Goal: Book appointment/travel/reservation

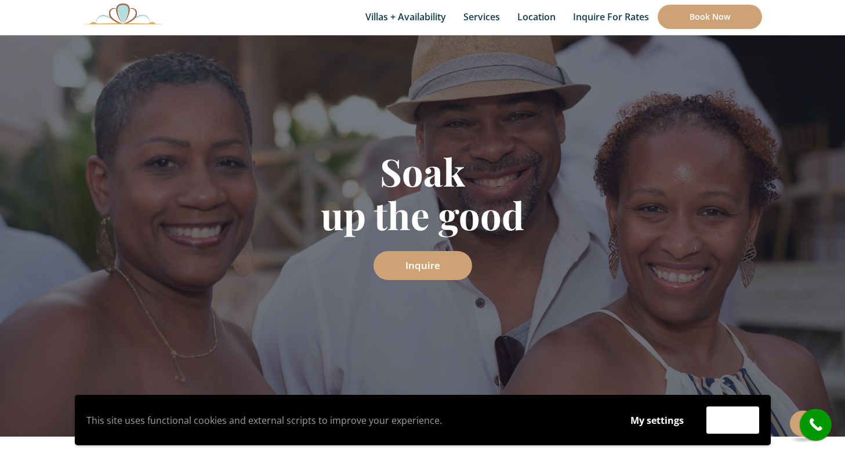
scroll to position [103, 0]
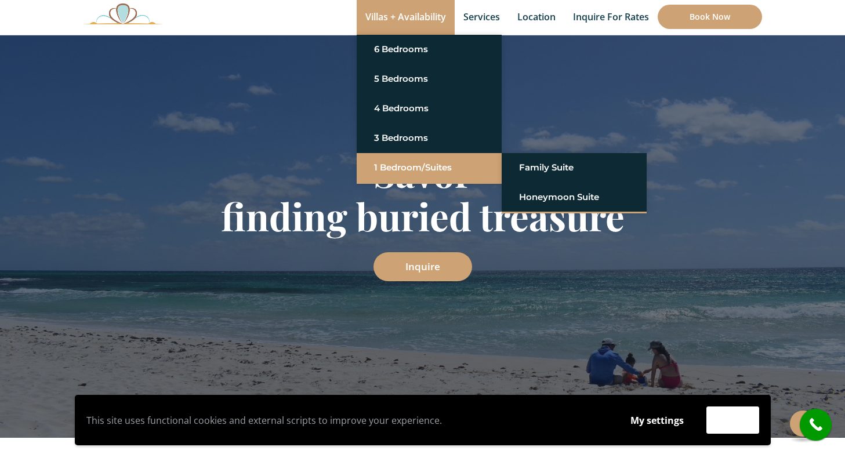
click at [384, 165] on link "1 Bedroom/Suites" at bounding box center [429, 167] width 110 height 21
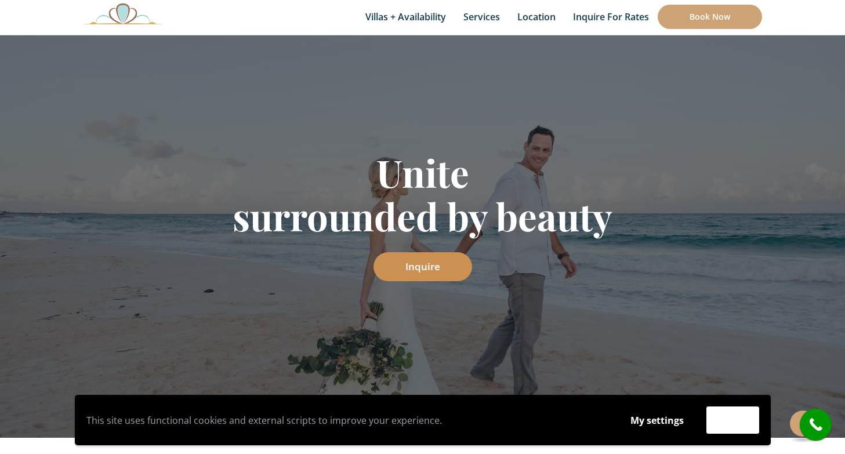
click at [414, 266] on link "Inquire" at bounding box center [423, 266] width 99 height 29
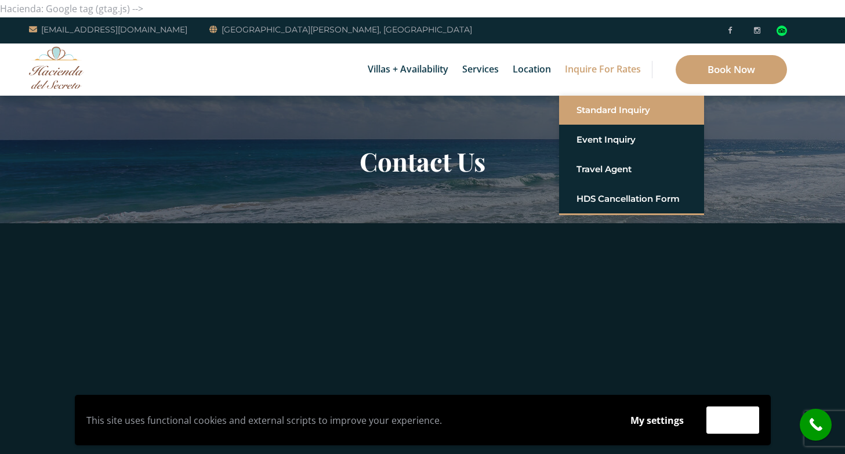
click at [600, 110] on link "Standard Inquiry" at bounding box center [632, 110] width 110 height 21
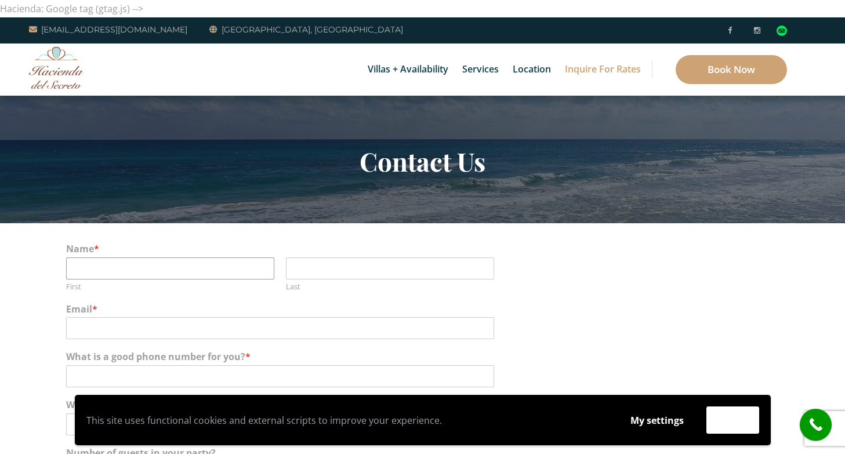
click at [253, 270] on input "First" at bounding box center [170, 269] width 208 height 22
click at [265, 269] on input "First" at bounding box center [170, 269] width 208 height 22
type input "Alise"
type input "Shafer"
type input "alivey@mac.com"
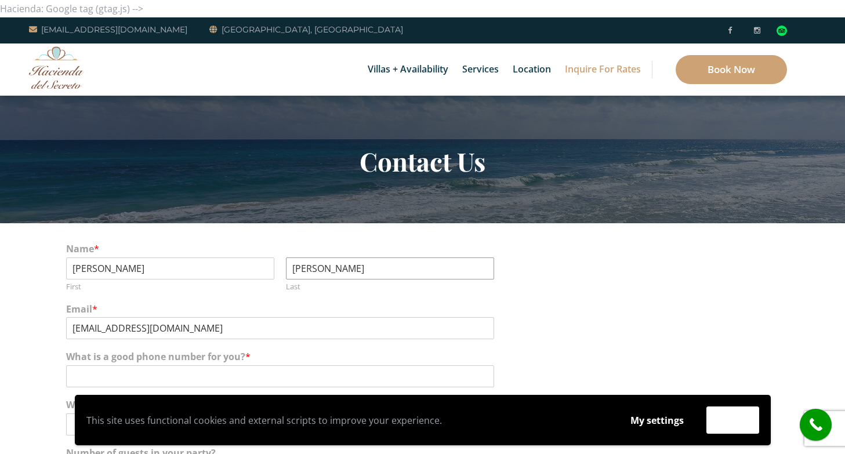
drag, startPoint x: 326, startPoint y: 270, endPoint x: 286, endPoint y: 270, distance: 39.5
click at [286, 270] on input "Shafer" at bounding box center [390, 269] width 208 height 22
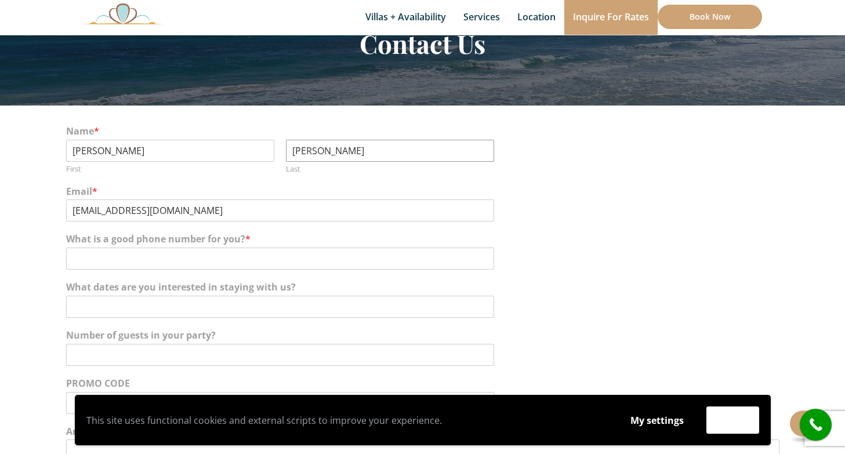
scroll to position [122, 0]
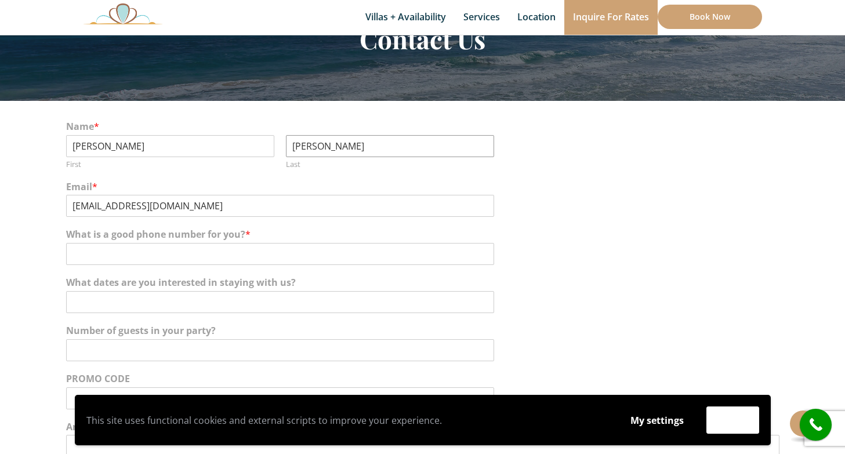
type input "Ivey"
type input "310-962-8163"
click at [117, 295] on input "What dates are you interested in staying with us?" at bounding box center [280, 302] width 428 height 22
click at [95, 299] on input "oct 28- nov 1" at bounding box center [280, 302] width 428 height 22
click at [145, 299] on input "oct 28- nov 1" at bounding box center [280, 302] width 428 height 22
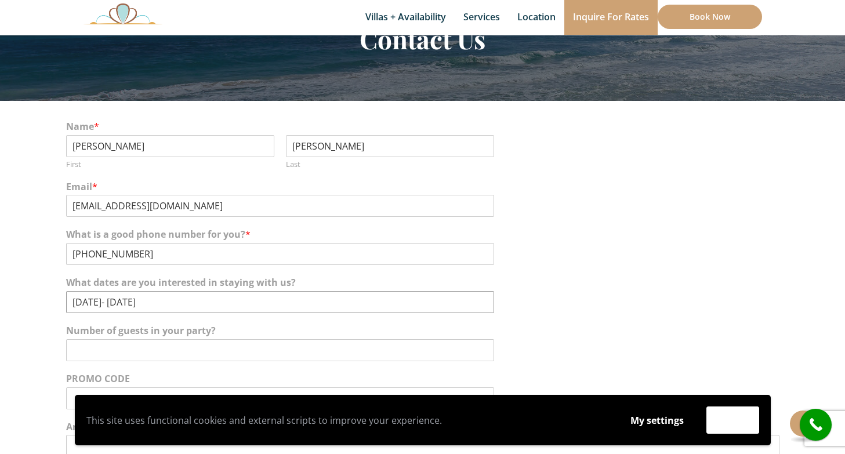
type input "oct 28- nov 1"
click at [128, 344] on input "Number of guests in your party?" at bounding box center [280, 350] width 428 height 22
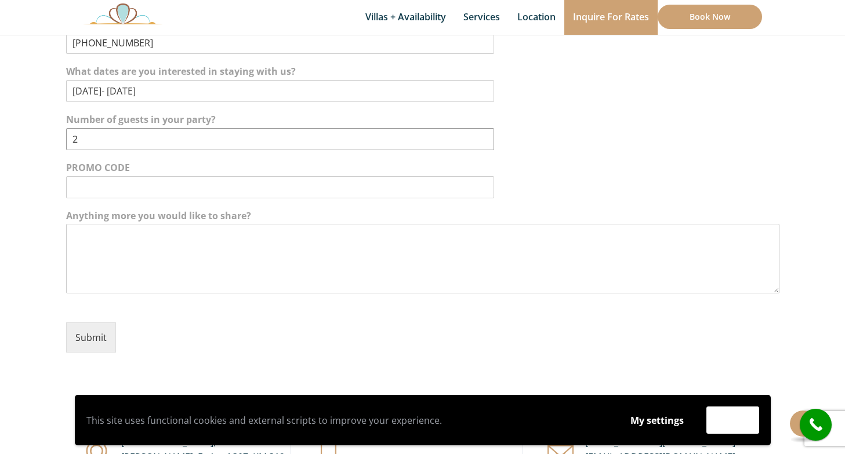
scroll to position [334, 0]
type input "2"
drag, startPoint x: 97, startPoint y: 86, endPoint x: 91, endPoint y: 87, distance: 6.4
click at [91, 87] on input "oct 28- nov 1" at bounding box center [280, 91] width 428 height 22
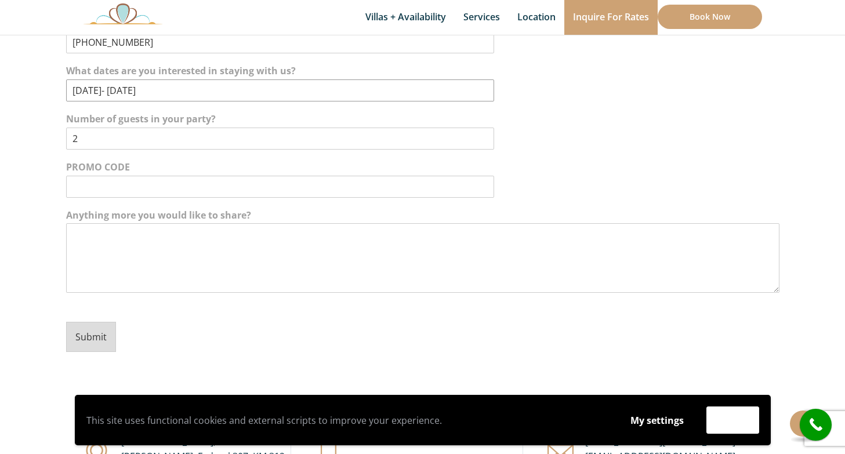
type input "oct 27- nov 1"
click at [97, 333] on button "Submit" at bounding box center [91, 337] width 50 height 30
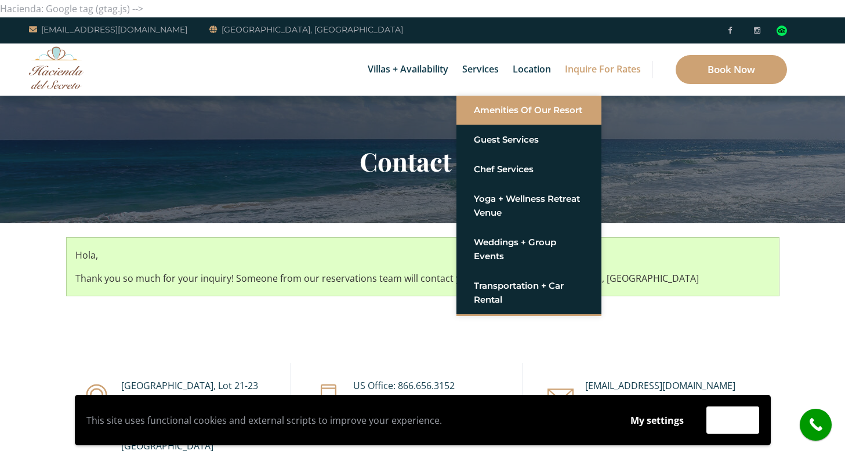
click at [483, 109] on link "Amenities of Our Resort" at bounding box center [529, 110] width 110 height 21
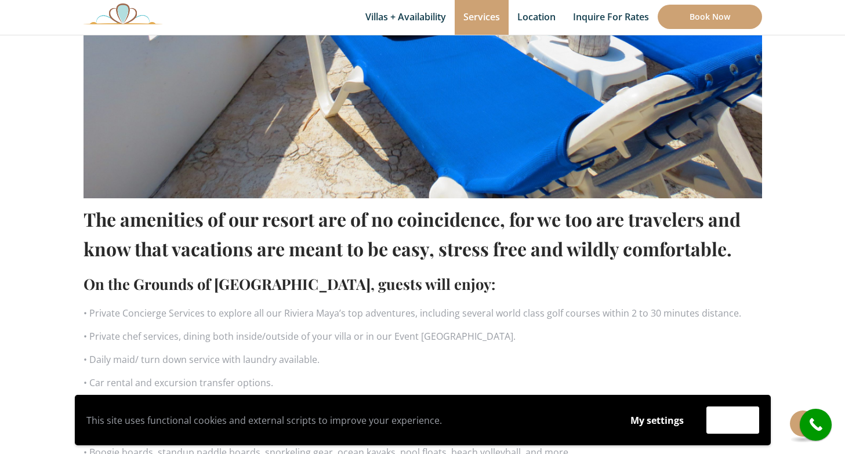
scroll to position [580, 0]
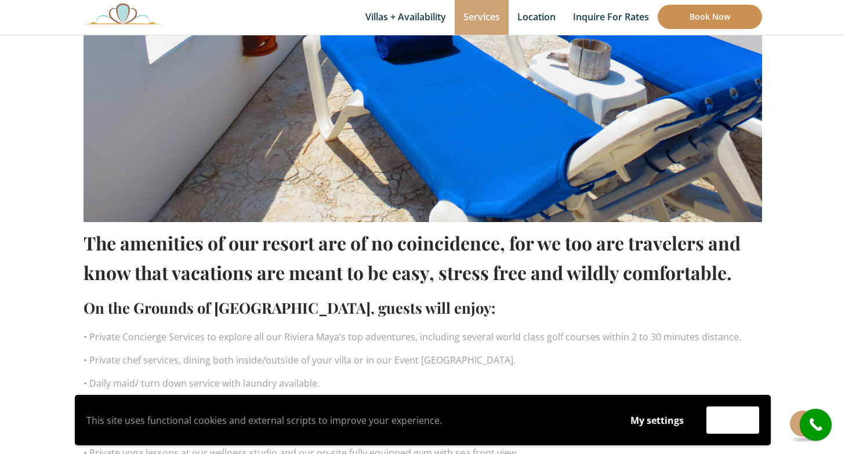
click at [685, 19] on link "Book Now" at bounding box center [710, 17] width 104 height 24
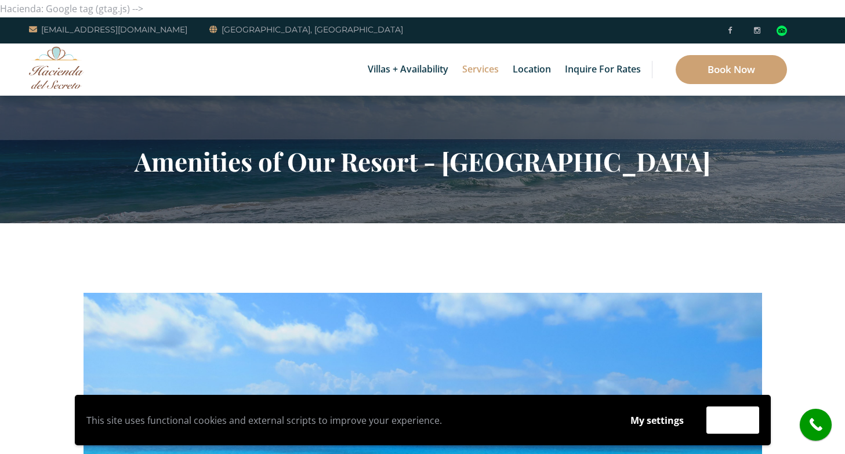
scroll to position [0, 0]
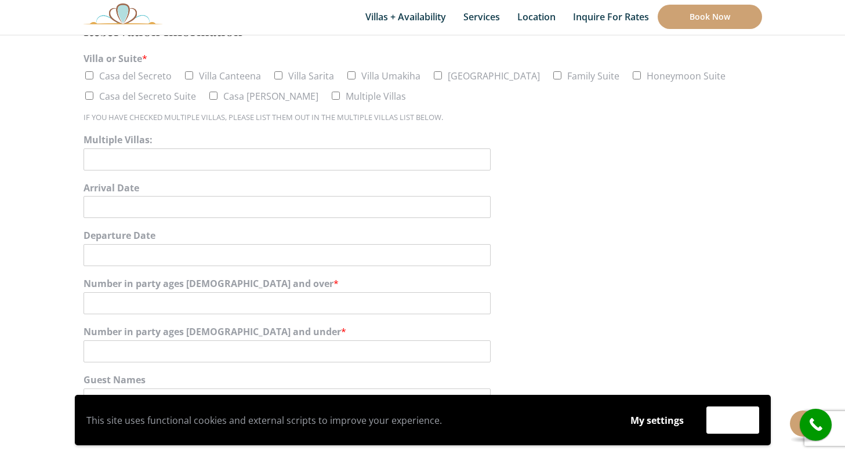
scroll to position [579, 0]
